Goal: Information Seeking & Learning: Learn about a topic

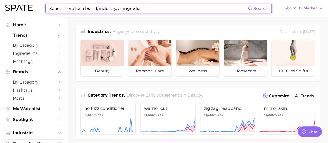
click at [132, 10] on input at bounding box center [148, 8] width 199 height 9
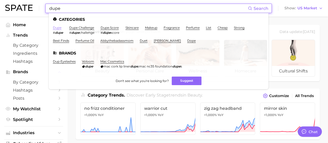
type input "dupe"
click at [55, 28] on link "dupe" at bounding box center [57, 28] width 9 height 4
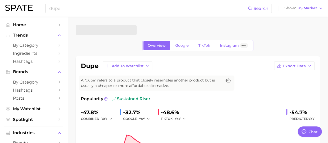
type textarea "x"
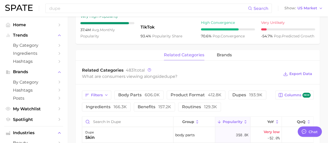
scroll to position [208, 0]
click at [224, 56] on span "brands" at bounding box center [224, 55] width 15 height 5
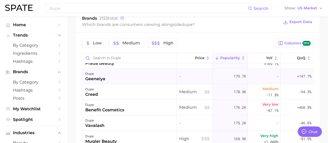
scroll to position [441, 0]
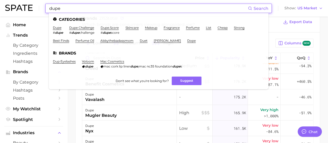
drag, startPoint x: 97, startPoint y: 10, endPoint x: 47, endPoint y: 3, distance: 50.5
click at [47, 4] on div "dupe Search Categories dupe # dupe dupe challenge # dupe challenge dupe.score #…" at bounding box center [158, 8] width 227 height 9
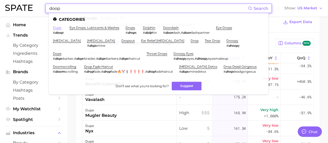
type input "doop"
click at [57, 28] on link "dupe" at bounding box center [57, 28] width 9 height 4
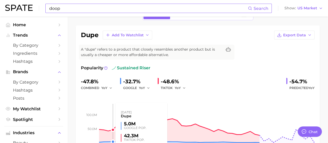
scroll to position [0, 0]
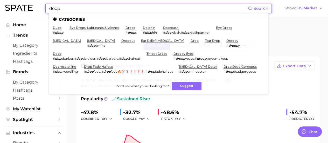
click at [95, 12] on input "doop" at bounding box center [148, 8] width 199 height 9
drag, startPoint x: 95, startPoint y: 12, endPoint x: 42, endPoint y: 6, distance: 53.5
click at [42, 6] on div "doop Search Categories dupe # doop eye drops, lubricants & washes drops # drop …" at bounding box center [164, 8] width 318 height 17
click at [83, 11] on input "doop" at bounding box center [148, 8] width 199 height 9
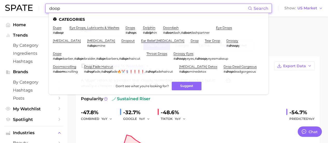
click at [83, 11] on input "doop" at bounding box center [148, 8] width 199 height 9
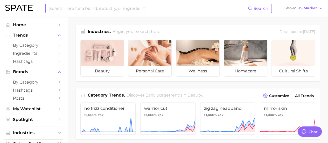
click at [113, 9] on input at bounding box center [148, 8] width 199 height 9
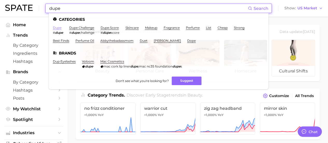
type input "dupe"
click at [58, 29] on link "dupe" at bounding box center [57, 28] width 9 height 4
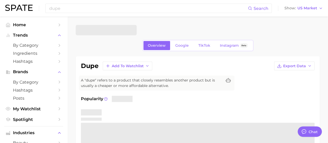
type textarea "x"
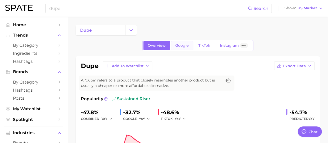
click at [175, 46] on link "Google" at bounding box center [182, 45] width 22 height 9
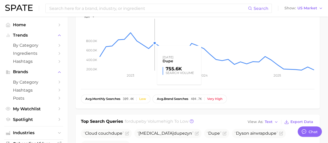
scroll to position [104, 0]
